Goal: Book appointment/travel/reservation

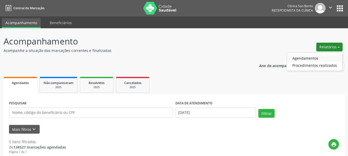
click at [313, 57] on link "Agendamentos" at bounding box center [314, 58] width 55 height 7
select select "8"
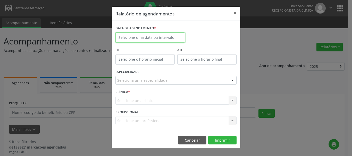
click at [161, 34] on input "text" at bounding box center [150, 37] width 70 height 10
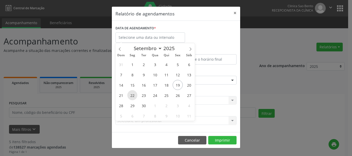
click at [133, 95] on span "22" at bounding box center [132, 95] width 10 height 10
type input "22/09/2025"
select select "8"
click at [170, 40] on input "22/09/2025" at bounding box center [150, 37] width 70 height 10
click at [133, 94] on span "22" at bounding box center [132, 95] width 10 height 10
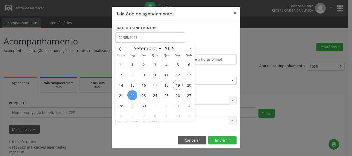
type input "22/09/2025"
click at [133, 94] on span "22" at bounding box center [132, 95] width 10 height 10
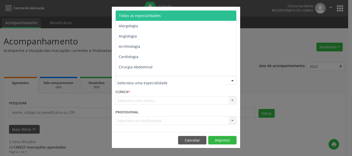
click at [176, 78] on div at bounding box center [175, 80] width 121 height 9
click at [164, 13] on span "Todas as especialidades" at bounding box center [176, 16] width 121 height 10
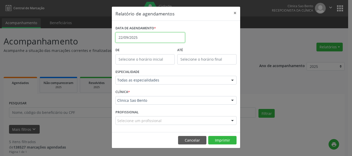
click at [174, 38] on input "22/09/2025" at bounding box center [150, 37] width 70 height 10
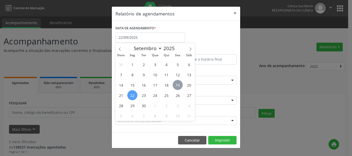
click at [181, 84] on span "19" at bounding box center [178, 85] width 10 height 10
type input "[DATE]"
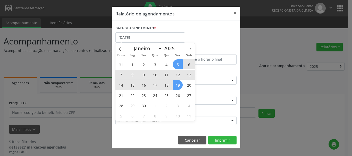
select select "8"
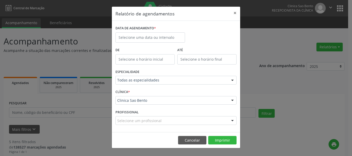
click at [196, 27] on div "DATA DE AGENDAMENTO *" at bounding box center [176, 35] width 124 height 22
click at [153, 38] on input "text" at bounding box center [150, 37] width 70 height 10
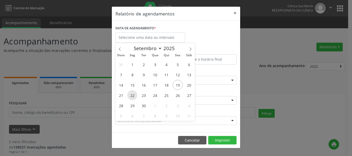
click at [133, 95] on span "22" at bounding box center [132, 95] width 10 height 10
type input "22/09/2025"
click at [133, 95] on span "22" at bounding box center [132, 95] width 10 height 10
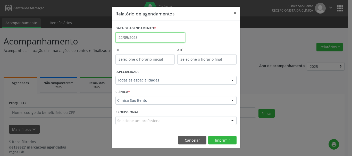
click at [160, 40] on body "Central de Marcação Clinica [GEOGRAPHIC_DATA] Recepcionista da clínica  Config…" at bounding box center [176, 78] width 352 height 156
click at [213, 37] on div "DATA DE AGENDAMENTO * [DATE]" at bounding box center [176, 35] width 124 height 22
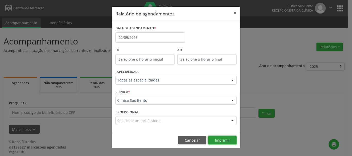
click at [227, 140] on button "Imprimir" at bounding box center [222, 140] width 28 height 9
